Goal: Transaction & Acquisition: Purchase product/service

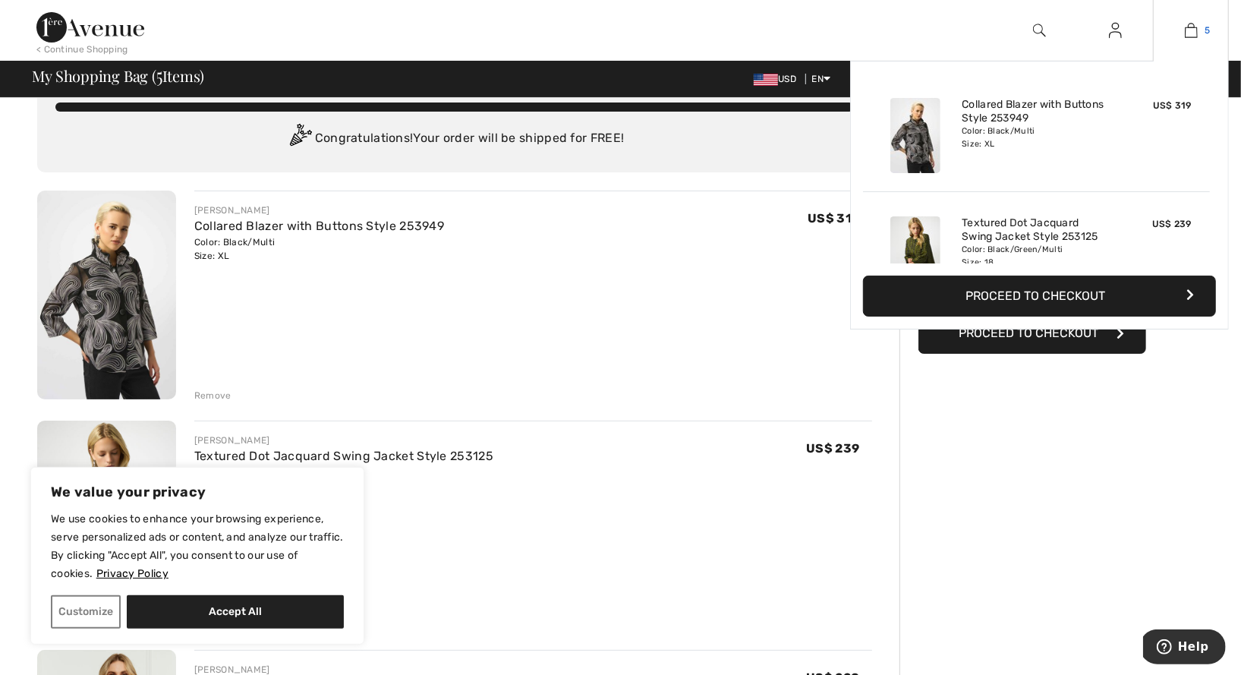
click at [1189, 26] on img at bounding box center [1191, 30] width 13 height 18
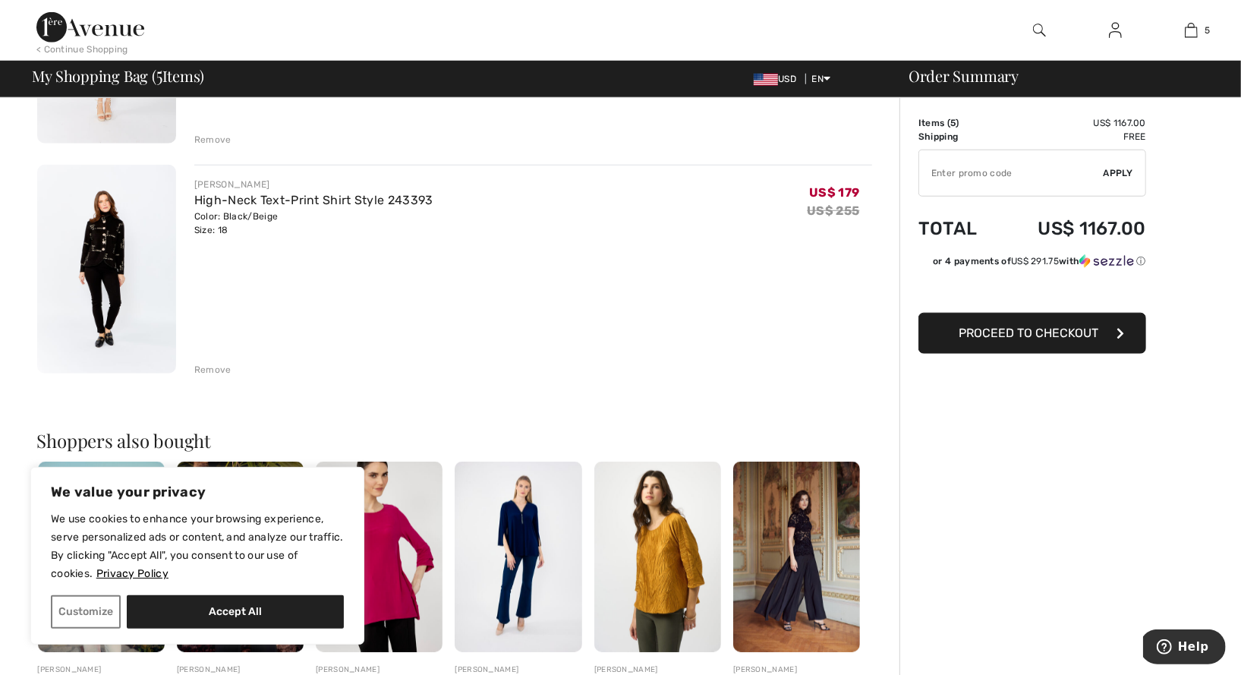
scroll to position [978, 0]
click at [100, 240] on img at bounding box center [106, 268] width 139 height 209
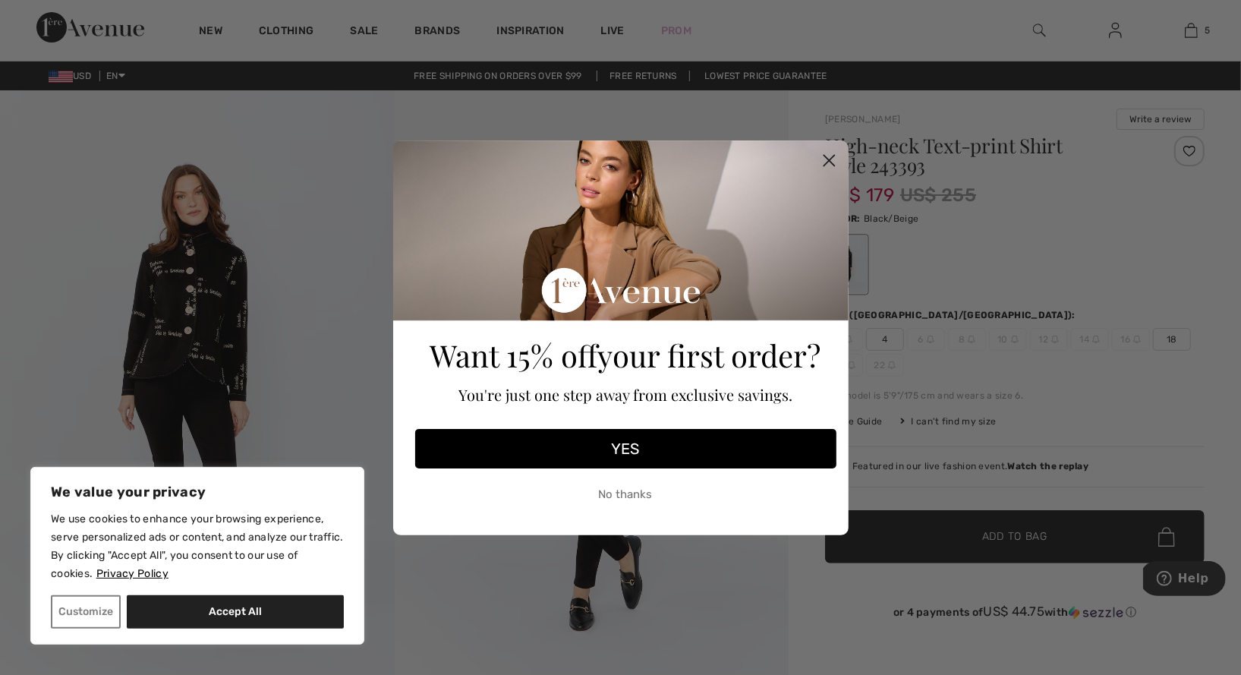
click at [829, 161] on icon "Close dialog" at bounding box center [829, 160] width 11 height 11
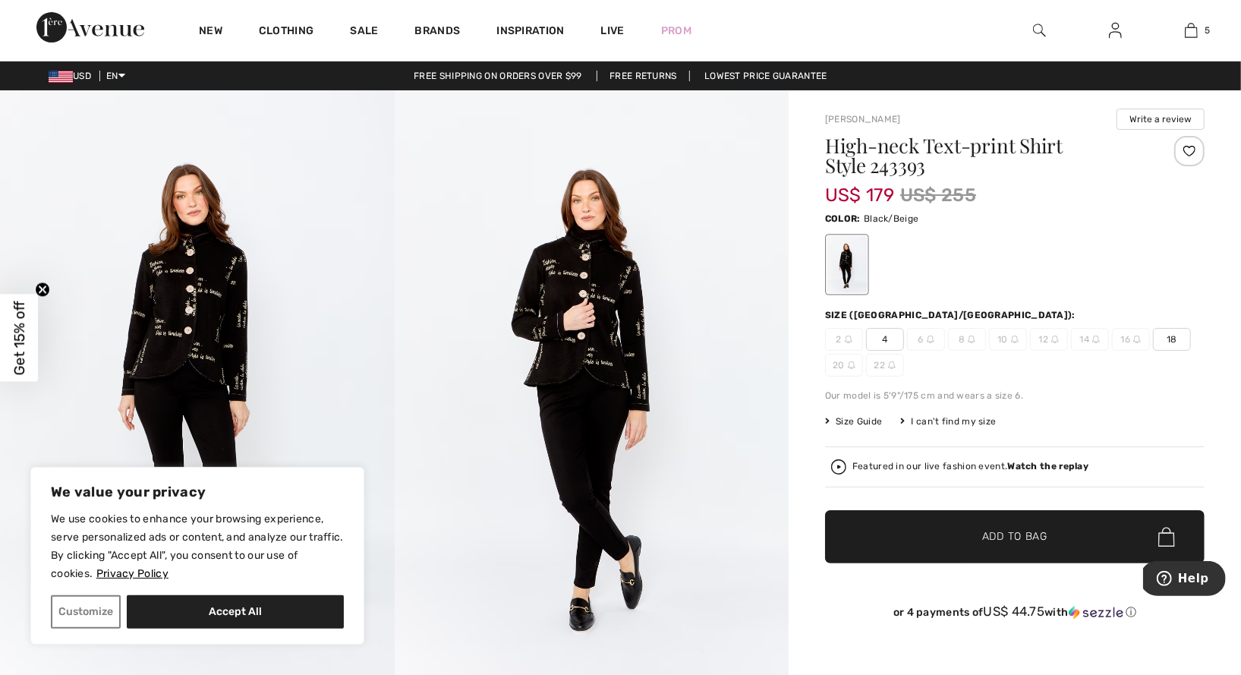
click at [597, 297] on img at bounding box center [592, 385] width 395 height 591
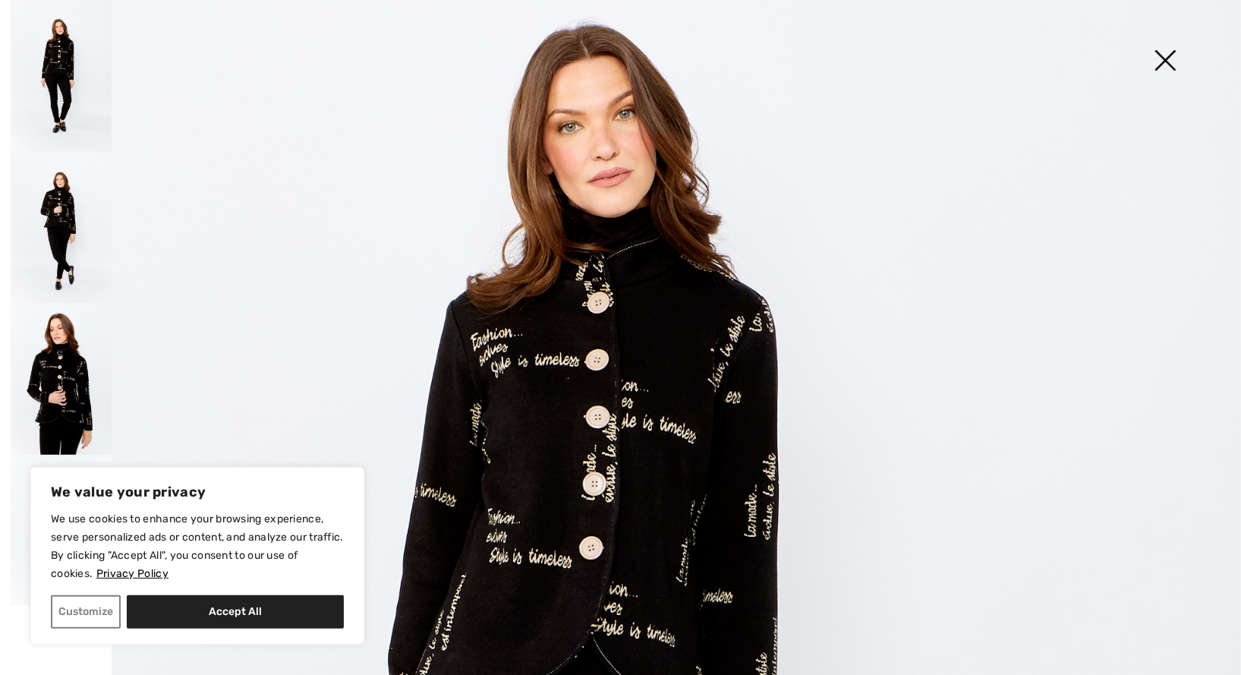
scroll to position [215, 0]
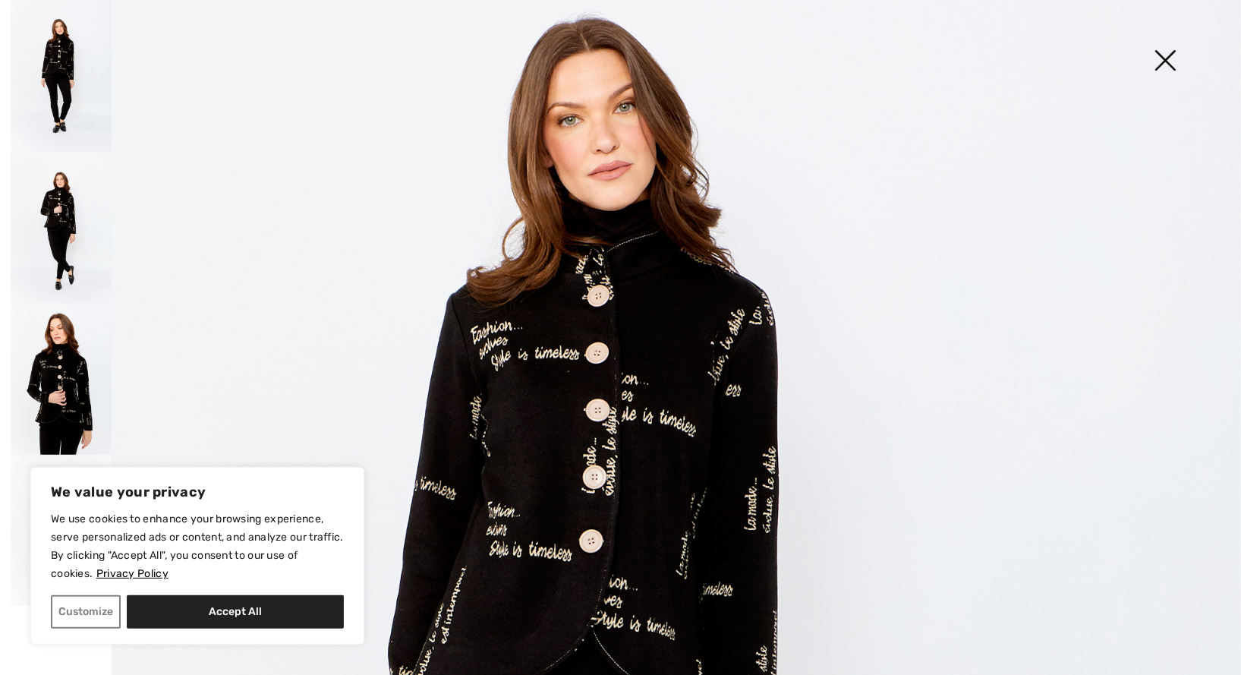
click at [1168, 55] on img at bounding box center [1165, 62] width 76 height 78
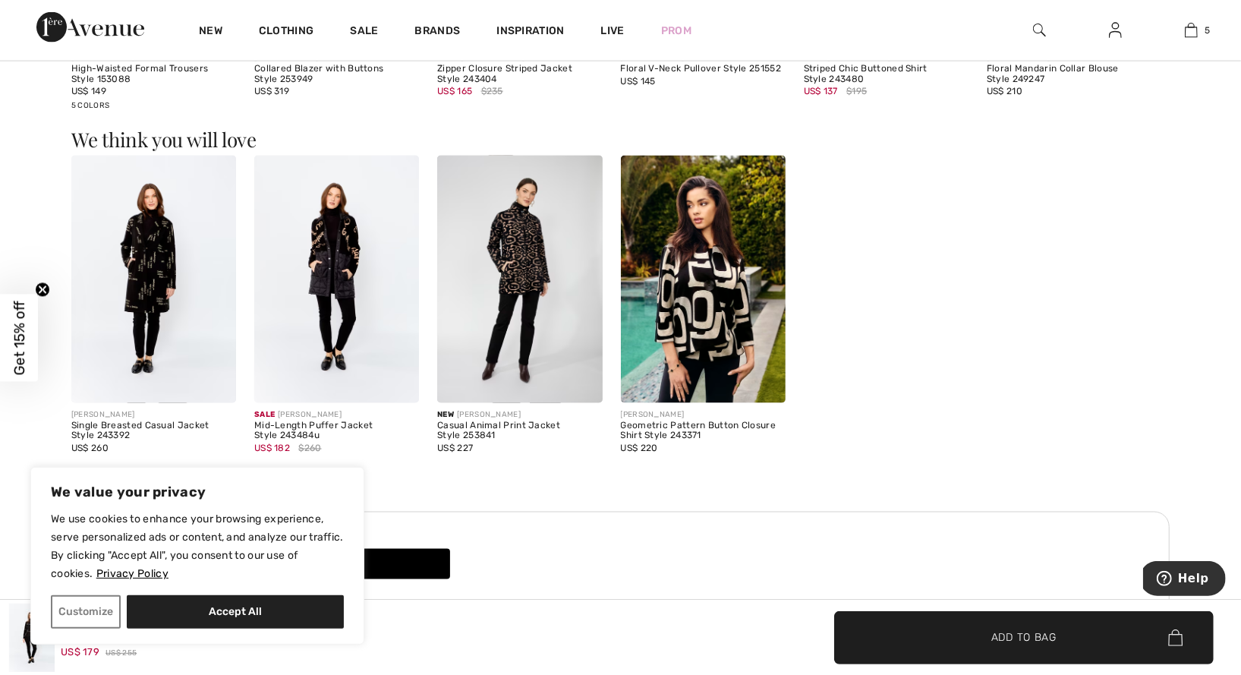
scroll to position [1674, 0]
click at [704, 276] on img at bounding box center [703, 279] width 165 height 247
